Goal: Transaction & Acquisition: Book appointment/travel/reservation

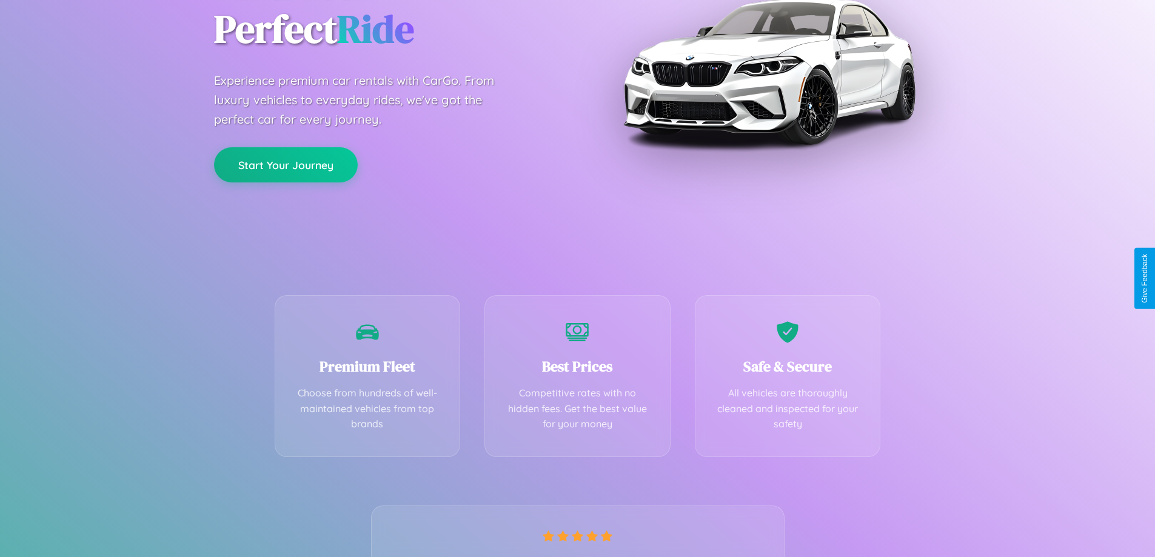
scroll to position [239, 0]
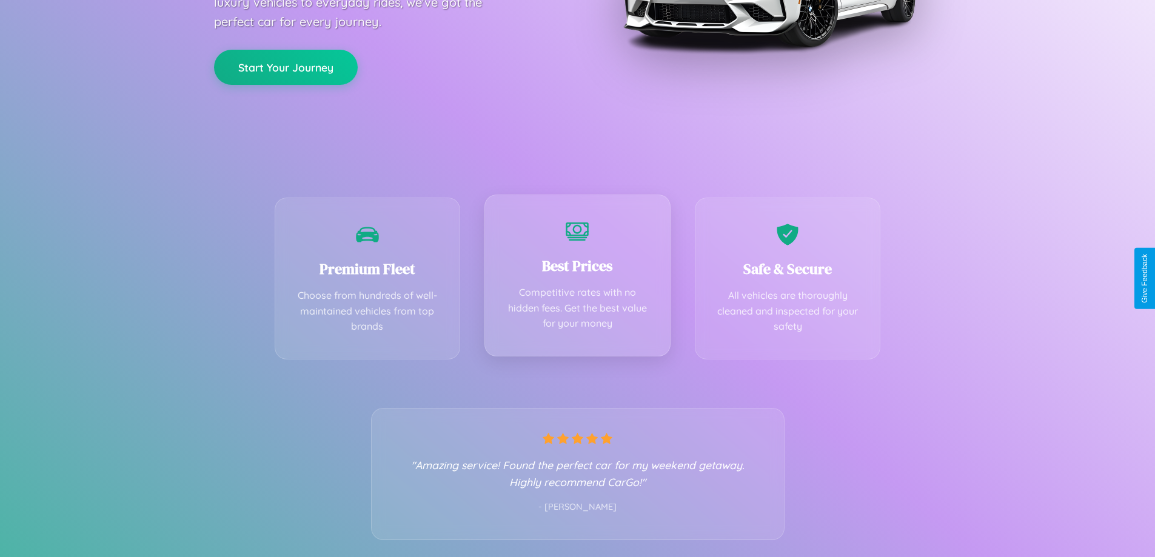
click at [577, 278] on div "Best Prices Competitive rates with no hidden fees. Get the best value for your …" at bounding box center [577, 276] width 186 height 162
click at [286, 66] on button "Start Your Journey" at bounding box center [286, 66] width 144 height 35
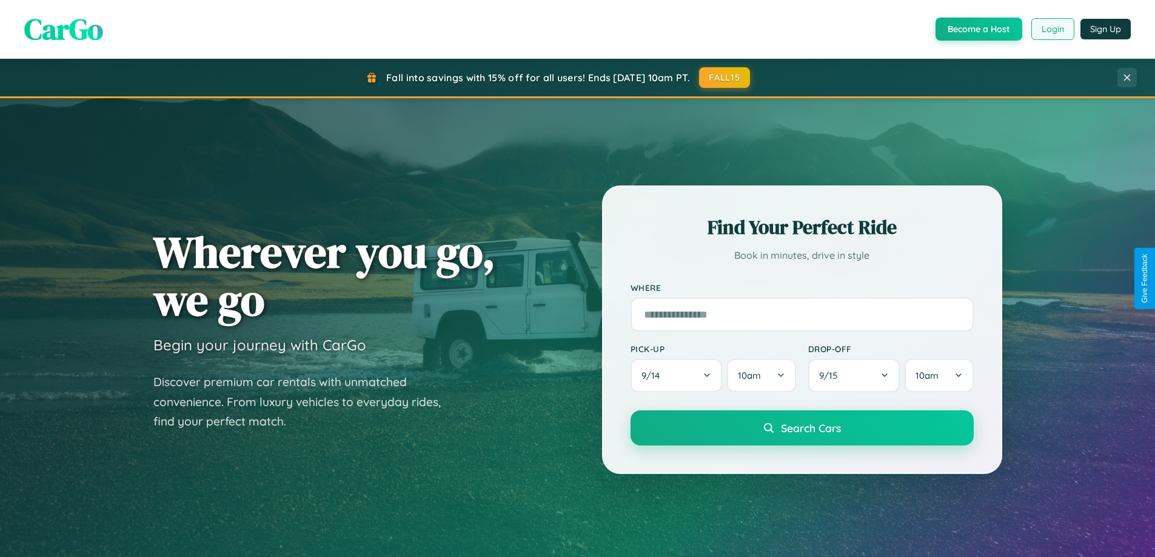
click at [1052, 29] on button "Login" at bounding box center [1052, 29] width 43 height 22
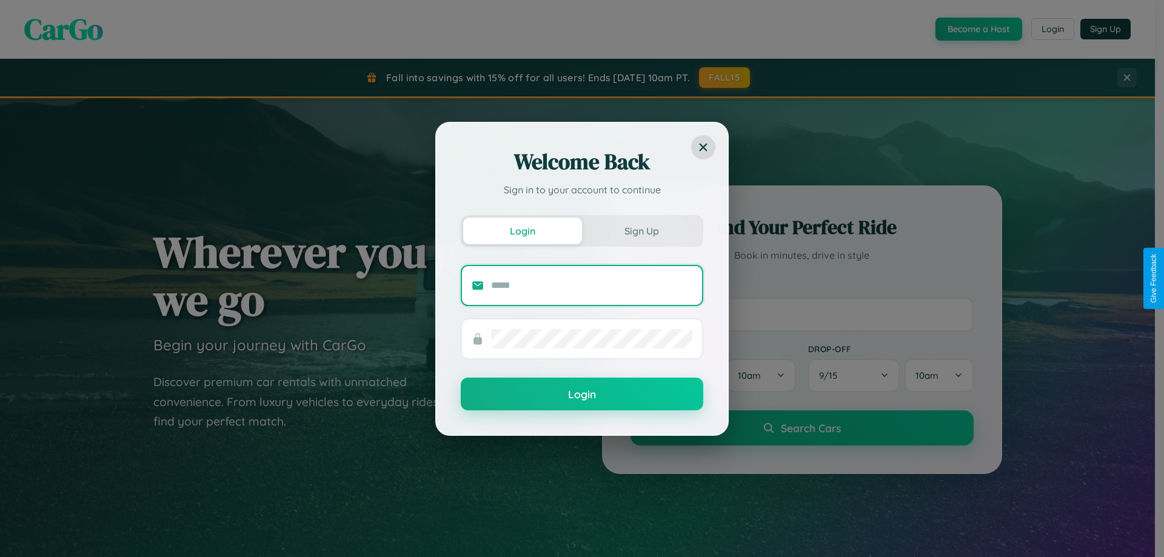
click at [592, 285] on input "text" at bounding box center [591, 285] width 201 height 19
type input "**********"
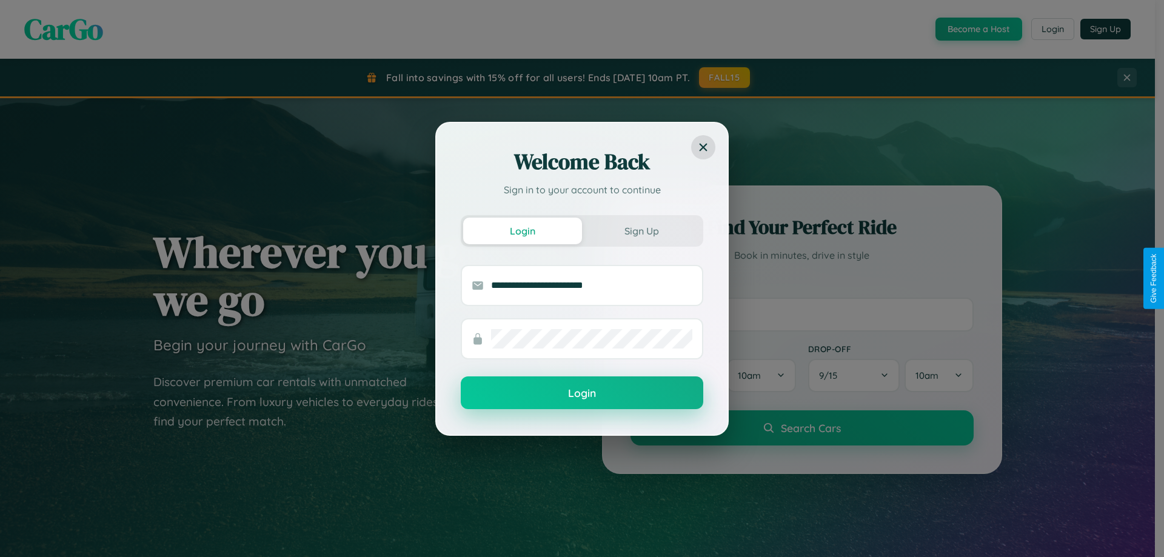
click at [582, 392] on button "Login" at bounding box center [582, 393] width 243 height 33
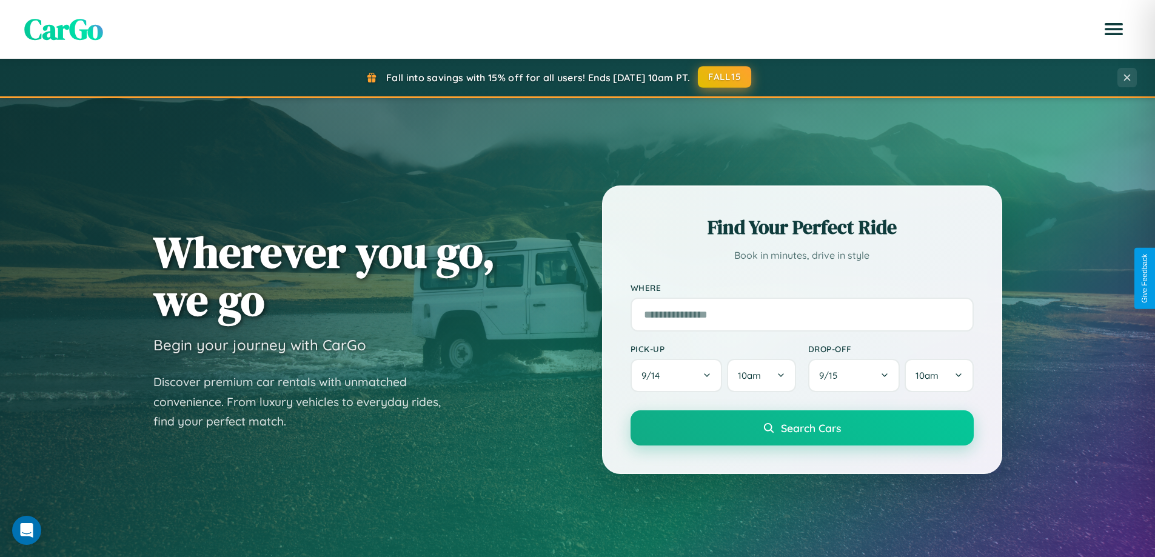
click at [725, 77] on button "FALL15" at bounding box center [724, 77] width 53 height 22
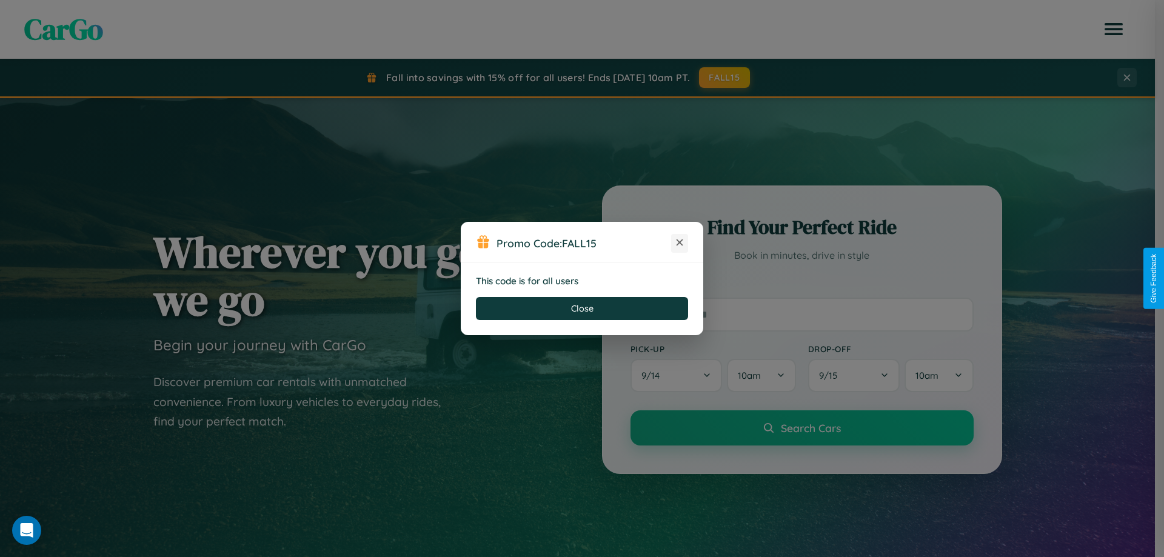
click at [680, 243] on icon at bounding box center [680, 242] width 12 height 12
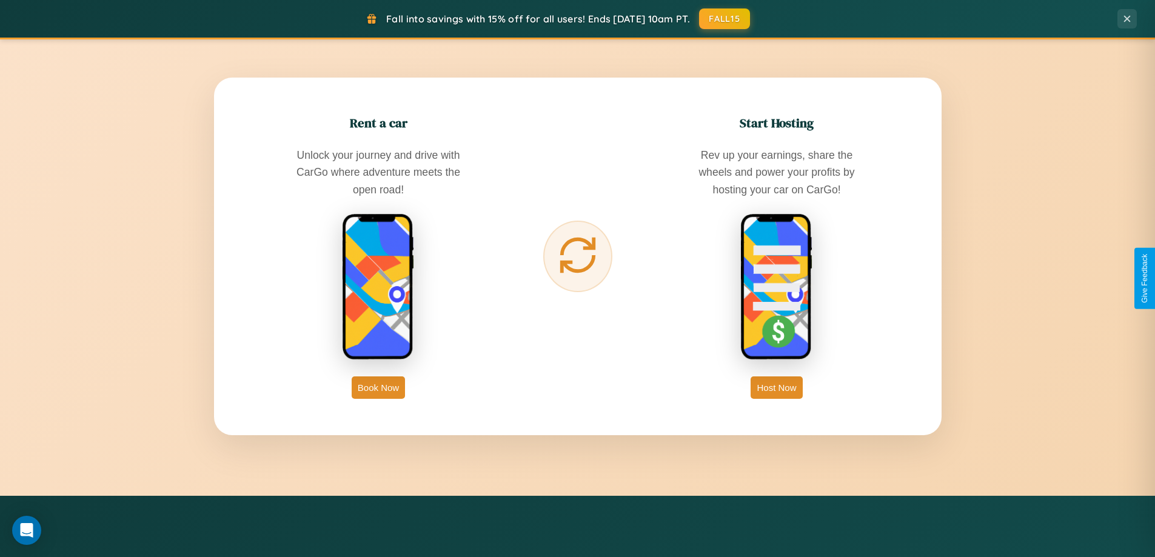
scroll to position [1948, 0]
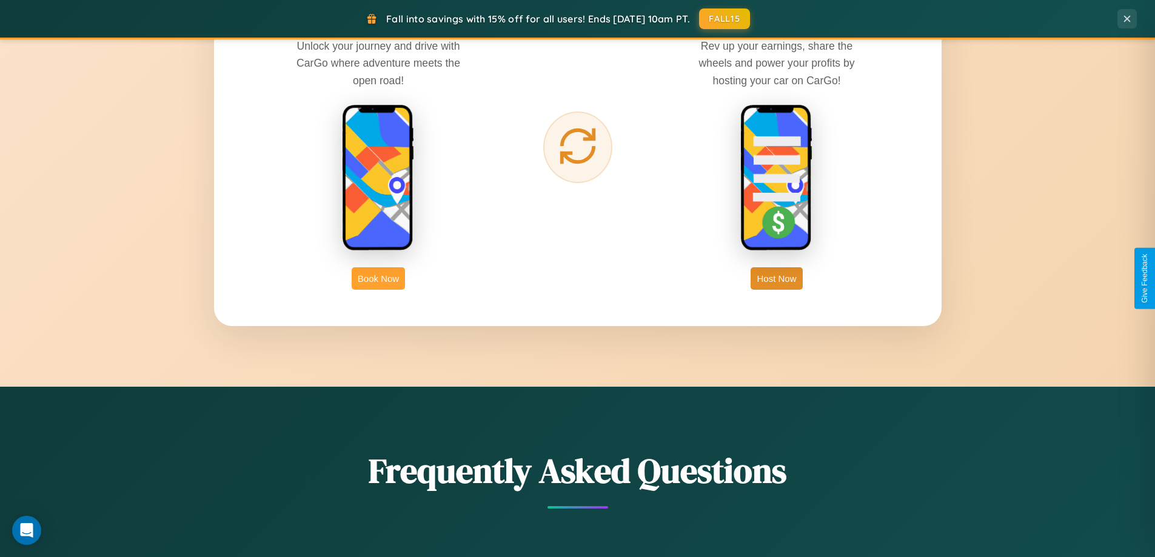
click at [378, 278] on button "Book Now" at bounding box center [378, 278] width 53 height 22
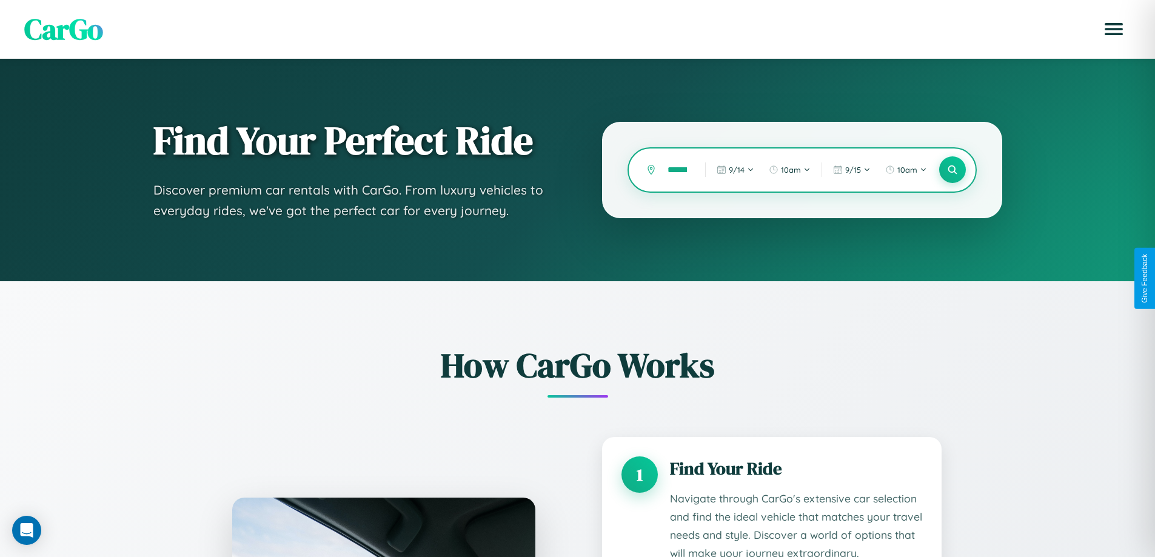
scroll to position [0, 5]
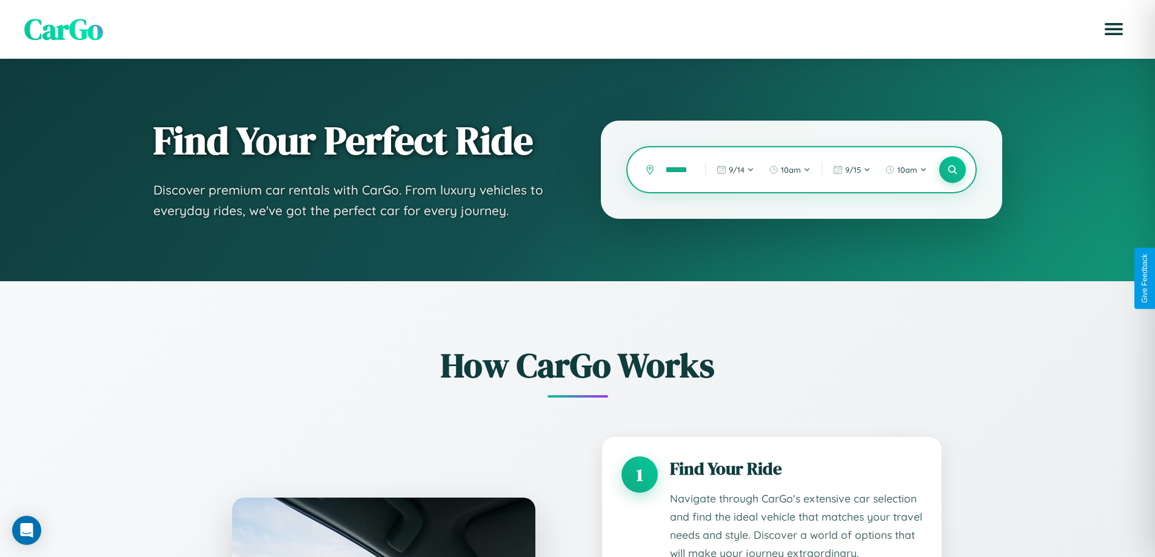
type input "********"
